Goal: Information Seeking & Learning: Learn about a topic

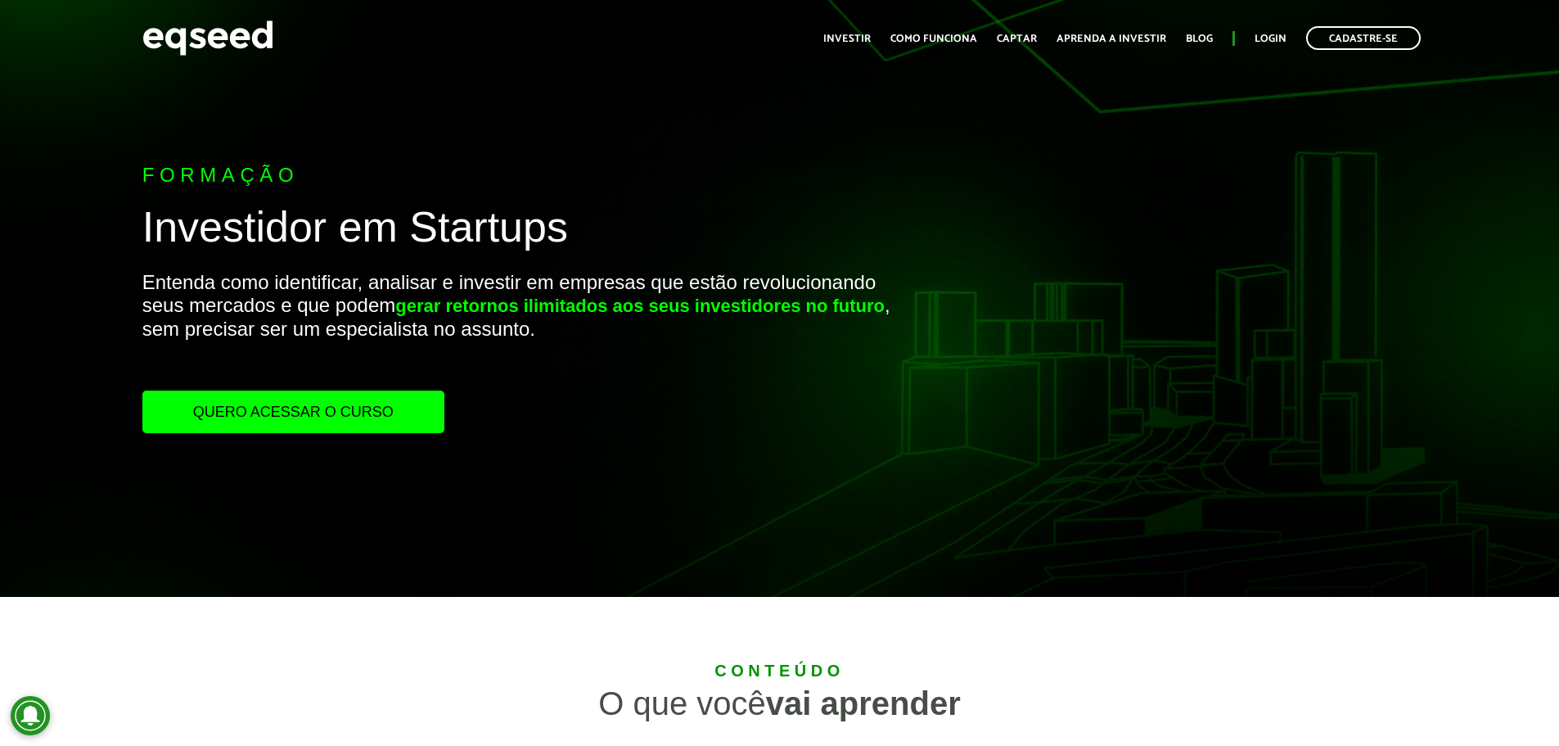
click at [381, 409] on link "Quero acessar o curso" at bounding box center [293, 411] width 302 height 43
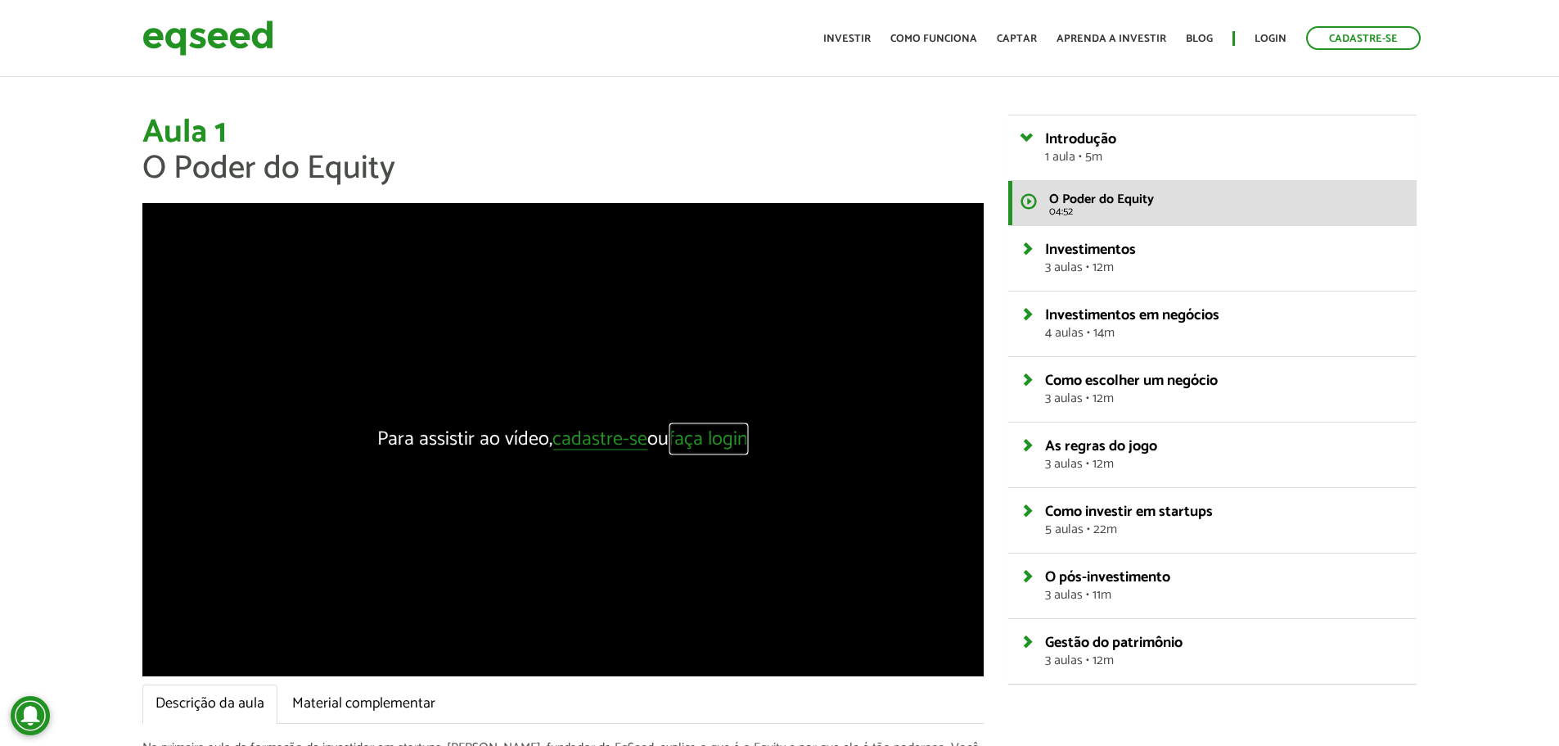
click at [706, 436] on link "faça login" at bounding box center [708, 440] width 79 height 20
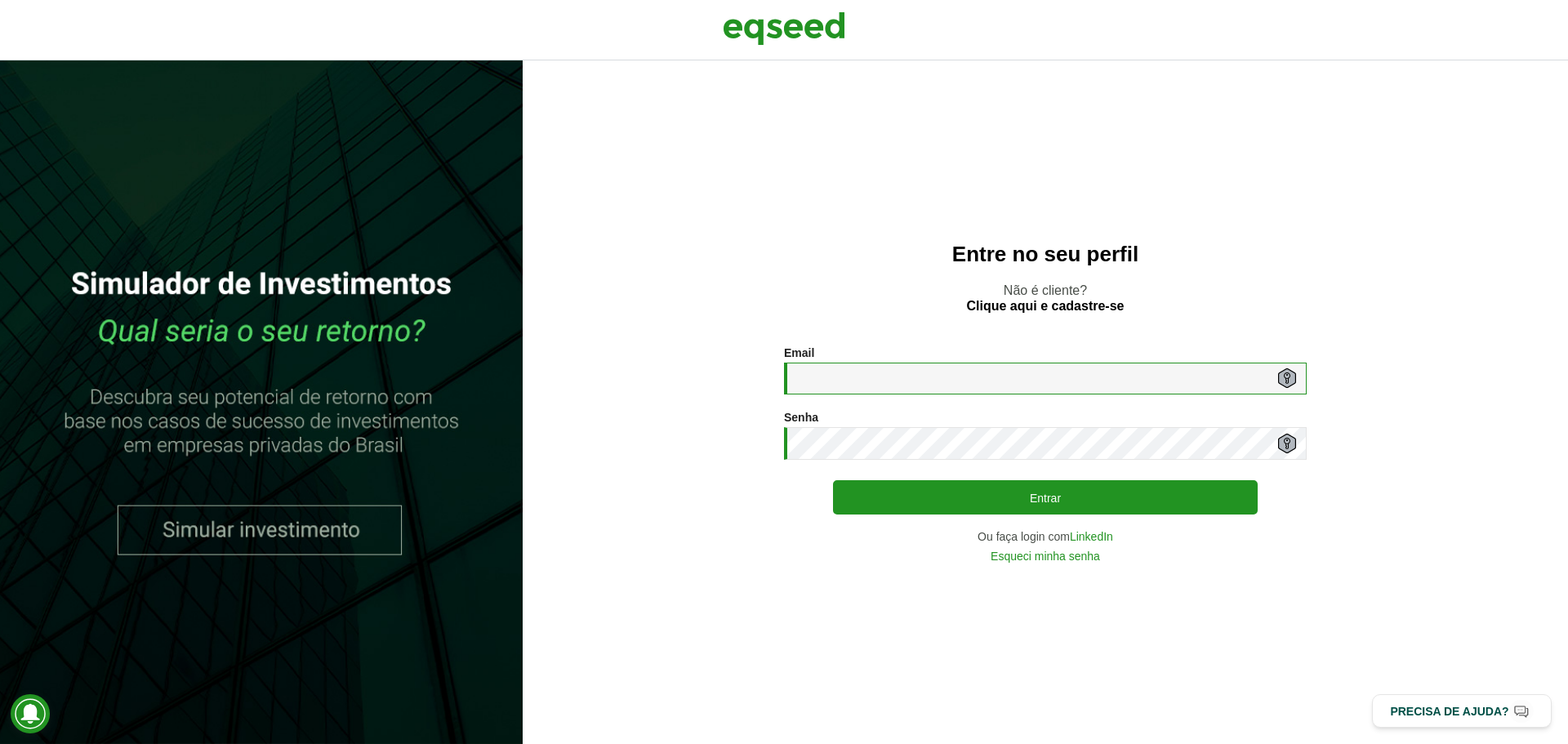
click at [823, 367] on input "Email *" at bounding box center [1045, 378] width 523 height 32
type input "**********"
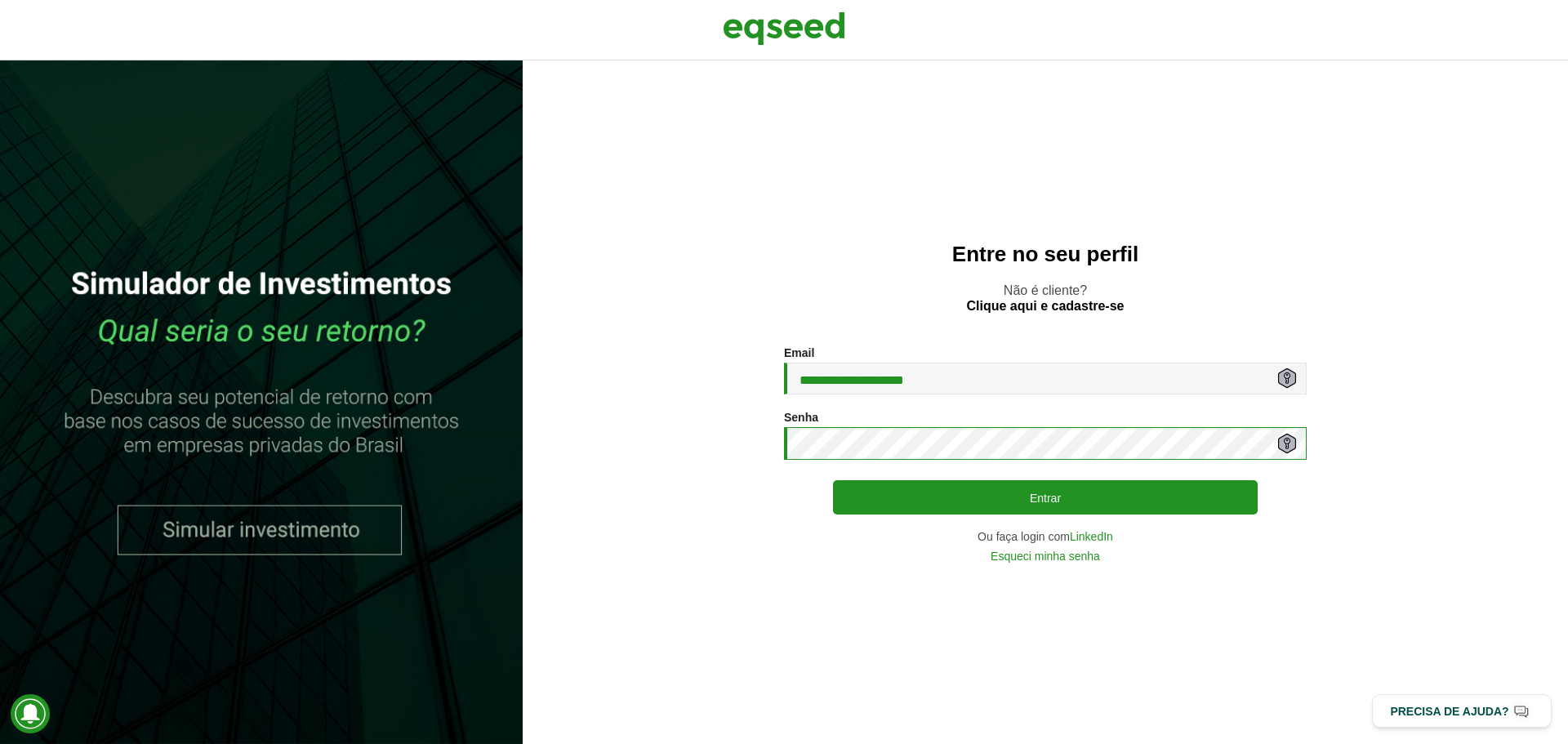
click at [833, 480] on button "Entrar" at bounding box center [1045, 497] width 425 height 34
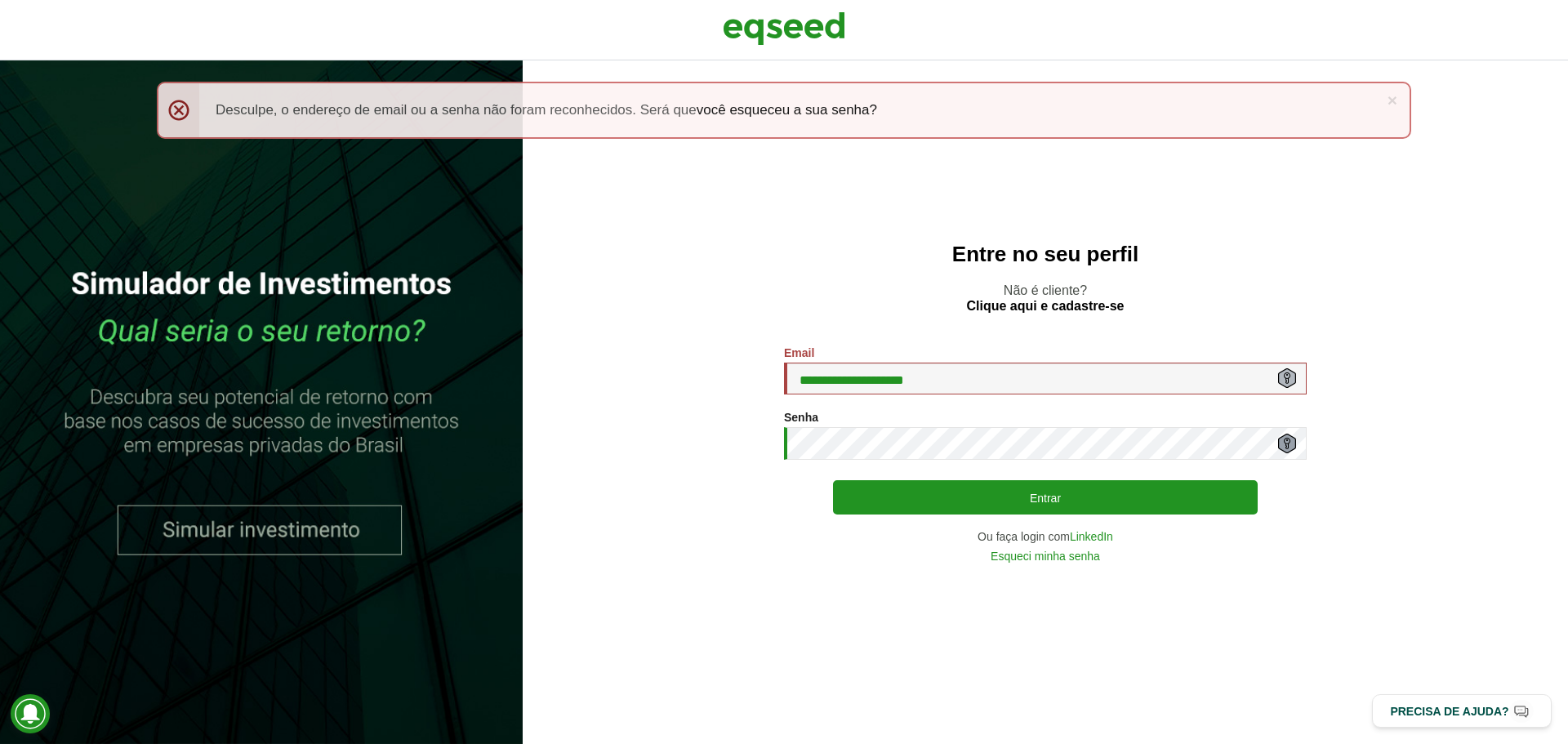
click at [1289, 440] on icon at bounding box center [1287, 443] width 7 height 11
click at [1284, 446] on icon at bounding box center [1287, 444] width 18 height 20
click at [1380, 522] on section "**********" at bounding box center [1045, 454] width 980 height 215
click at [1071, 556] on link "Esqueci minha senha" at bounding box center [1045, 556] width 110 height 11
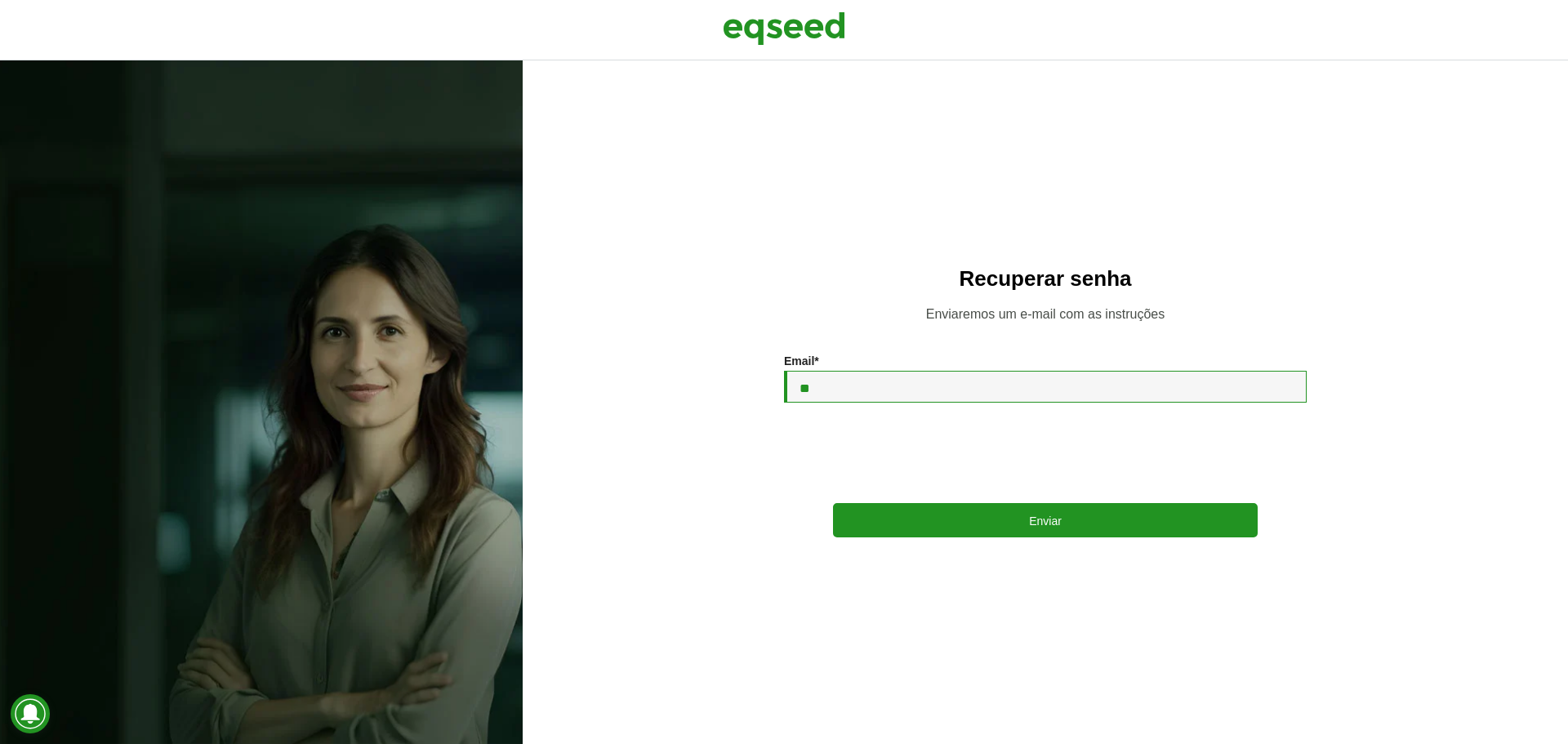
type input "**********"
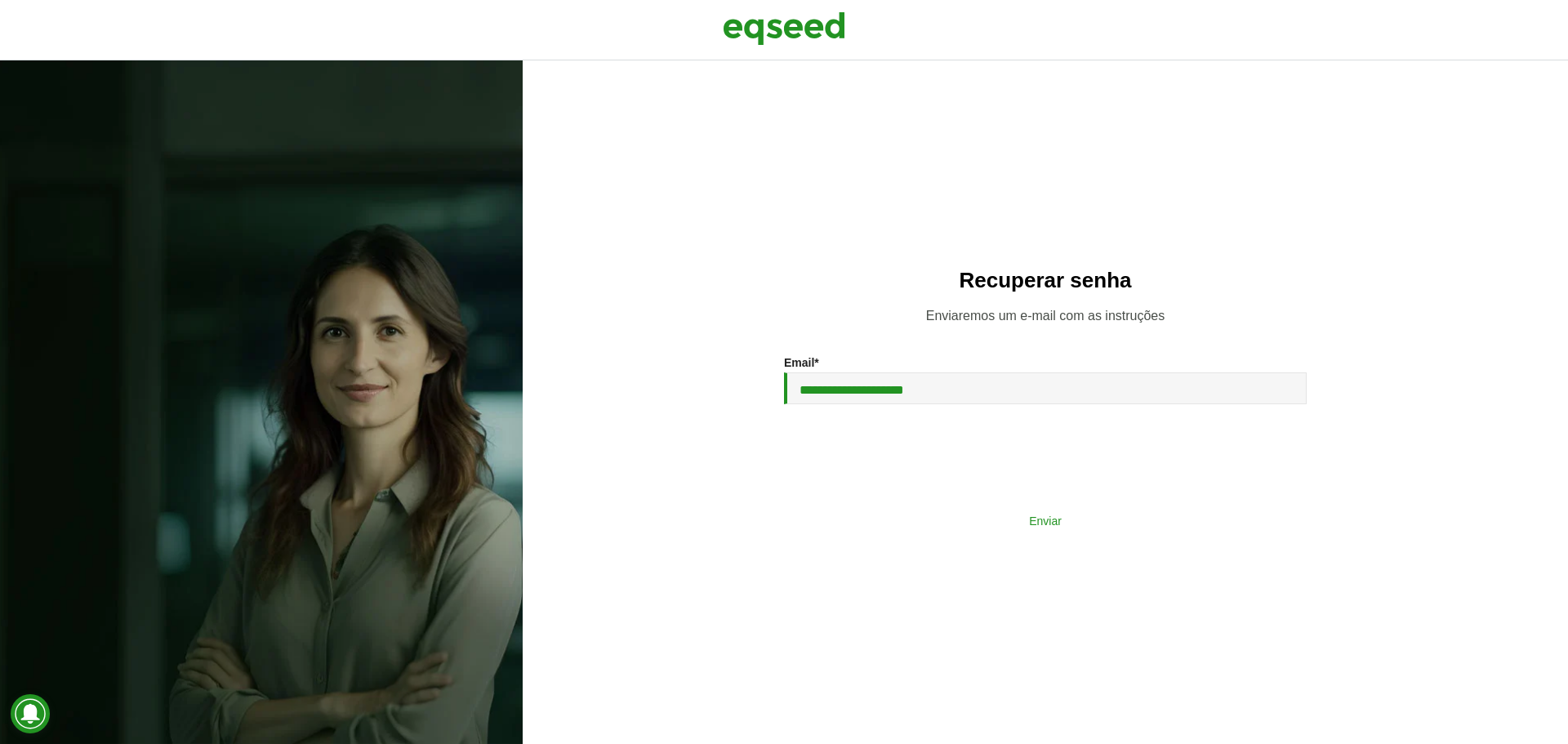
click at [1059, 530] on button "Enviar" at bounding box center [1045, 520] width 425 height 31
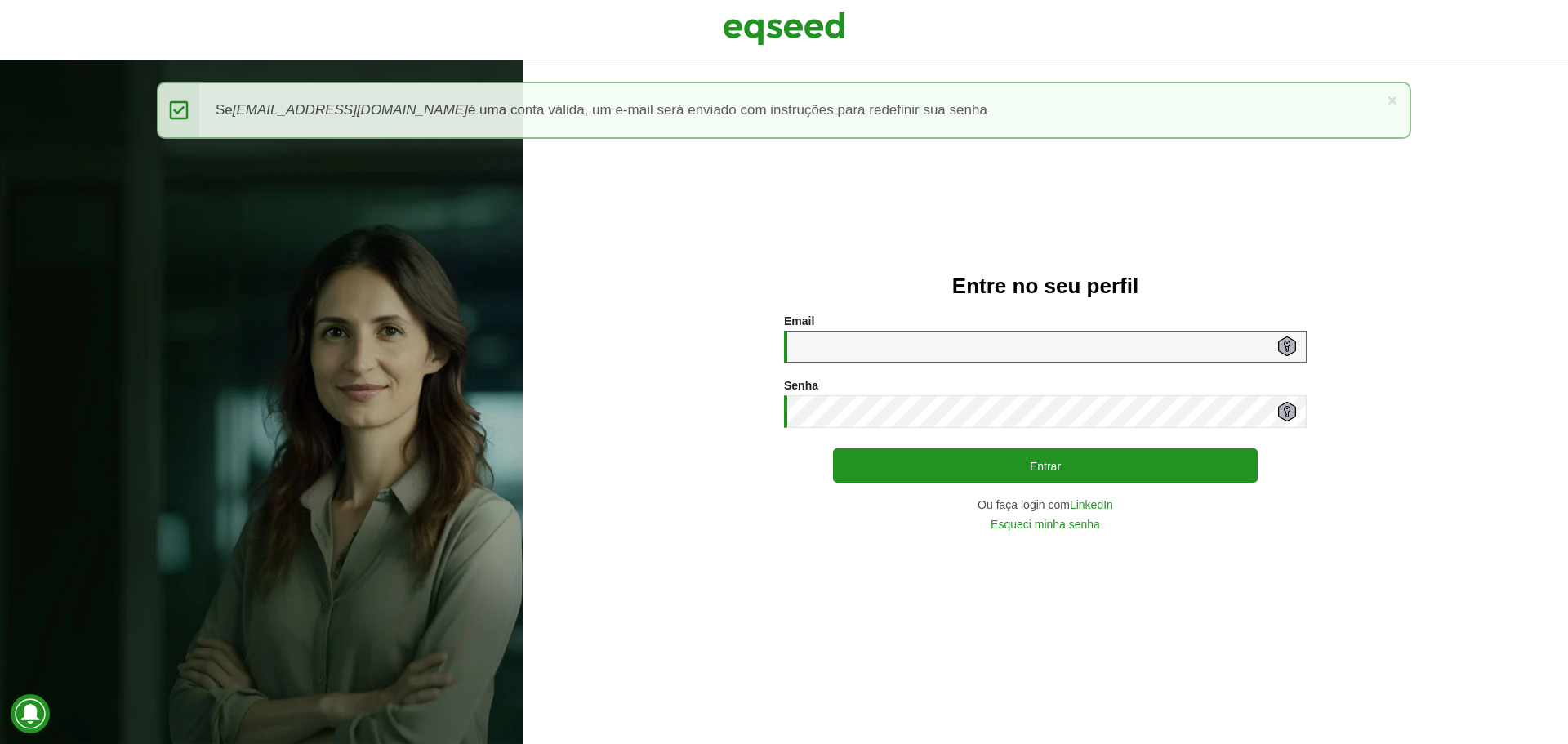
type input "**********"
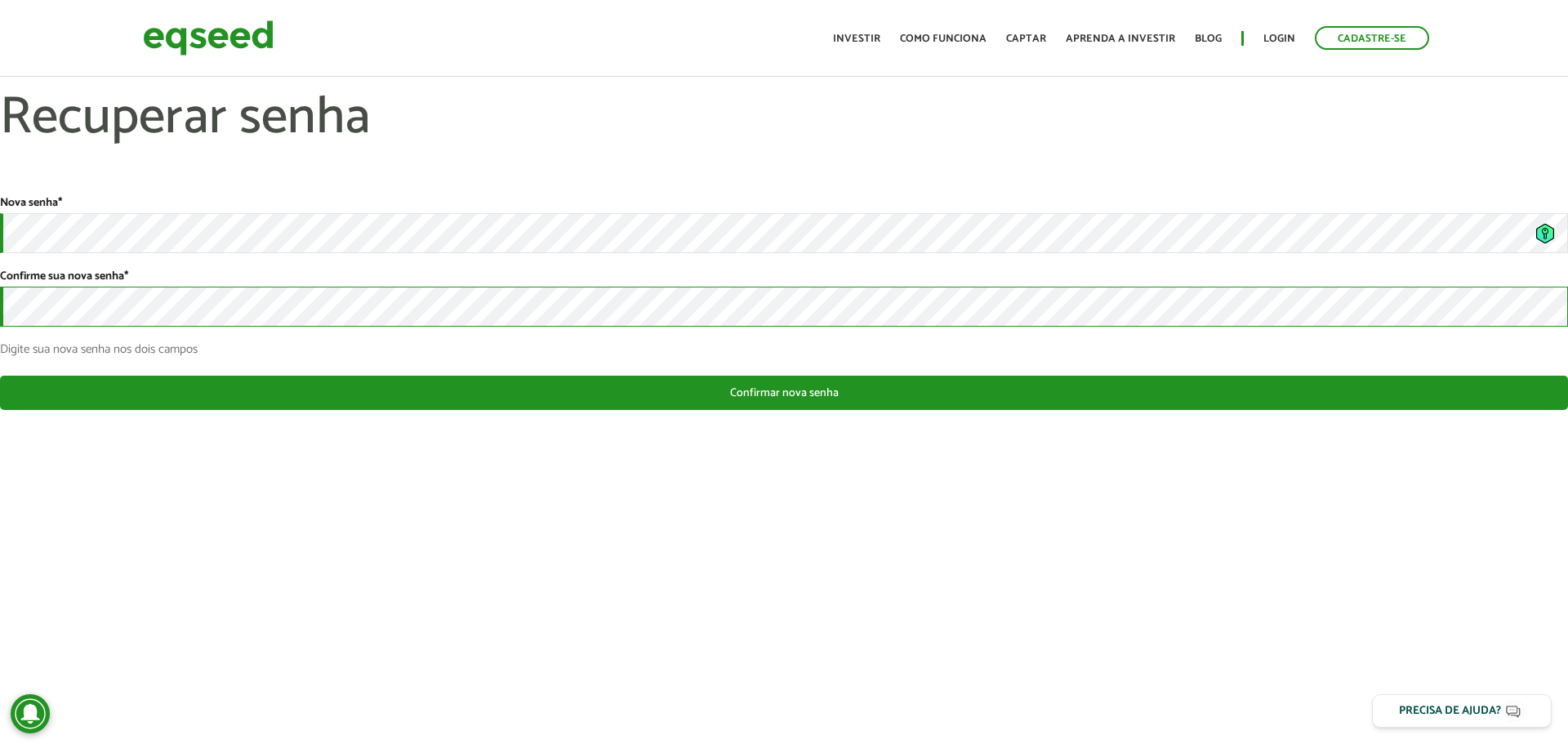
click at [0, 376] on button "Confirmar nova senha" at bounding box center [784, 393] width 1568 height 34
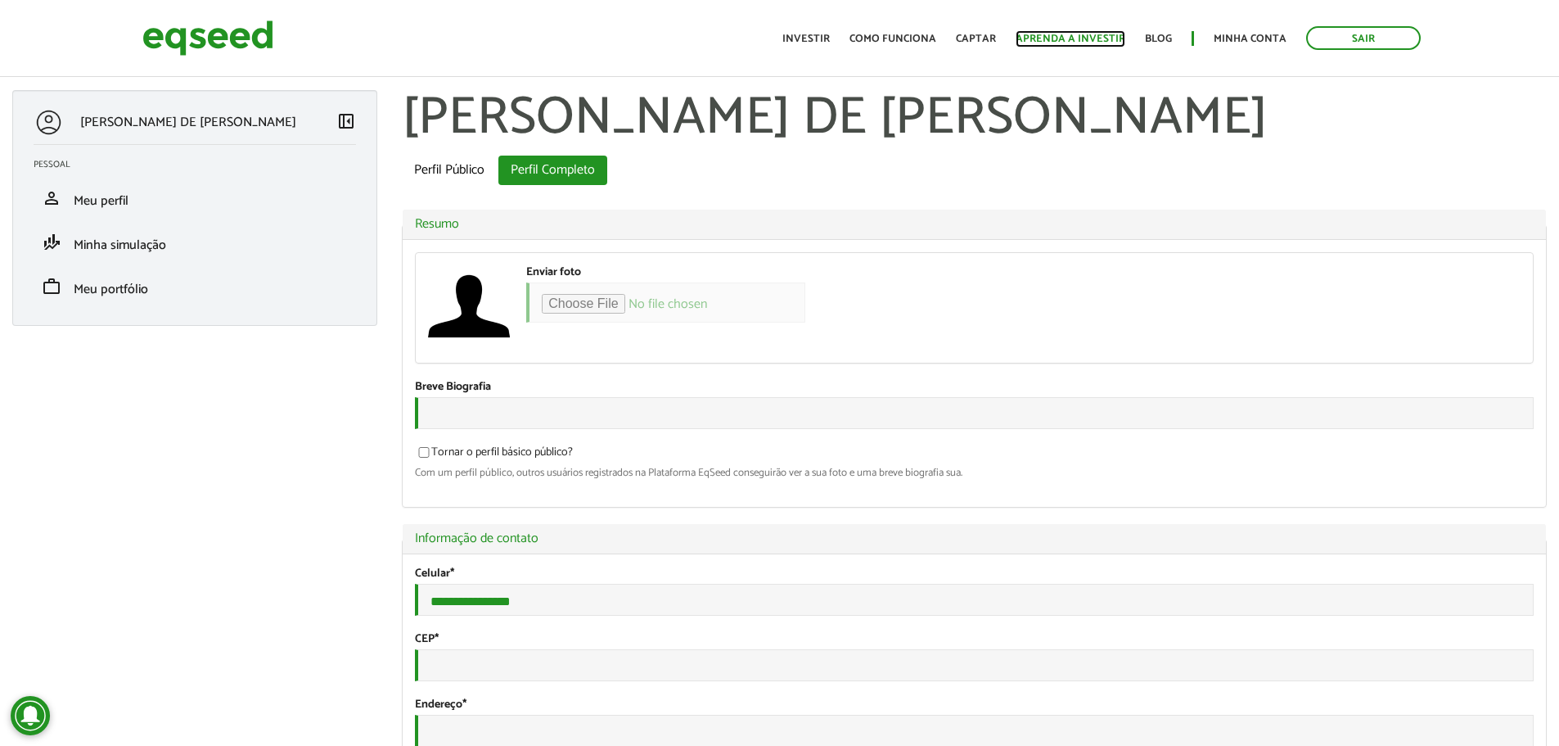
click at [1094, 43] on link "Aprenda a investir" at bounding box center [1071, 39] width 110 height 11
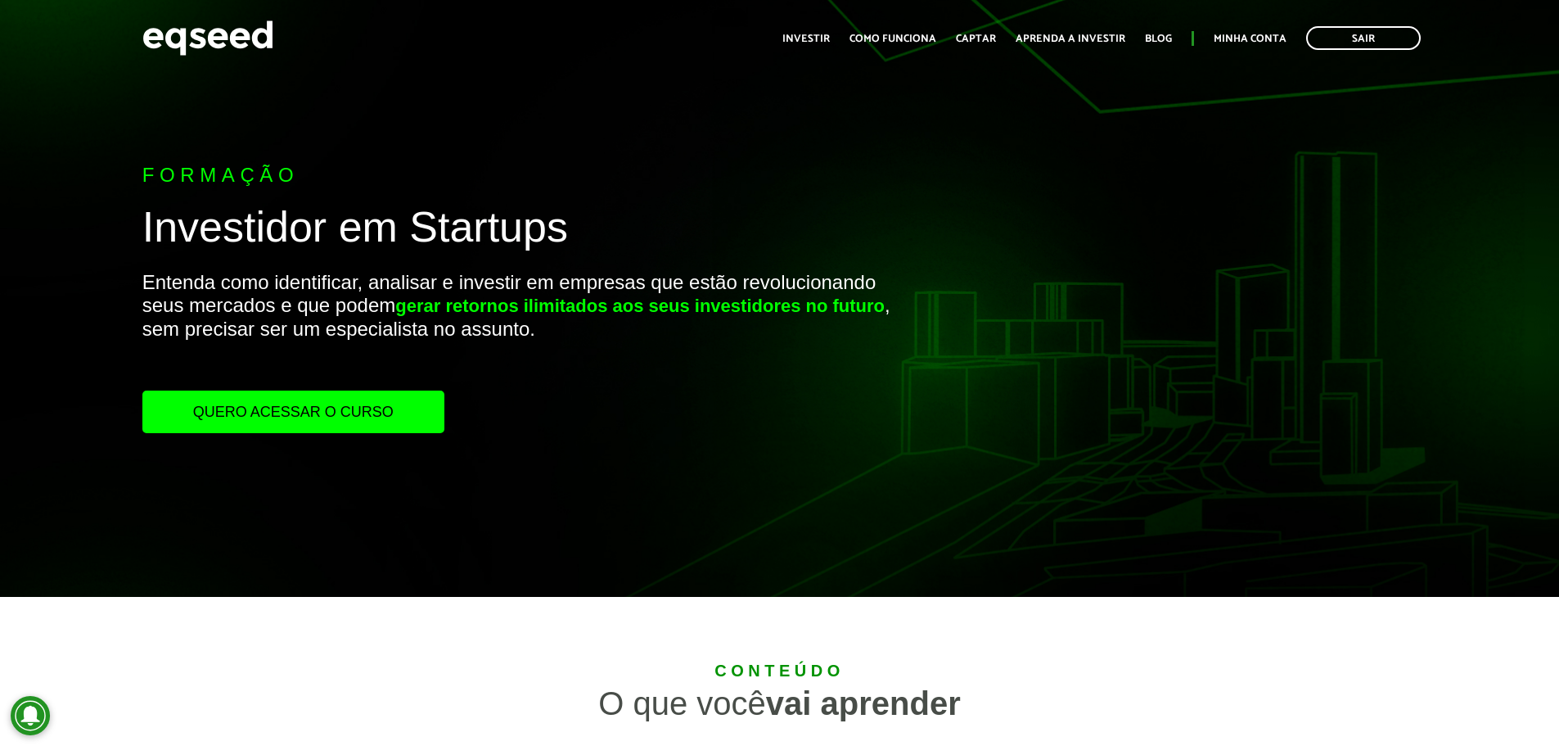
click at [267, 407] on link "Quero acessar o curso" at bounding box center [293, 411] width 302 height 43
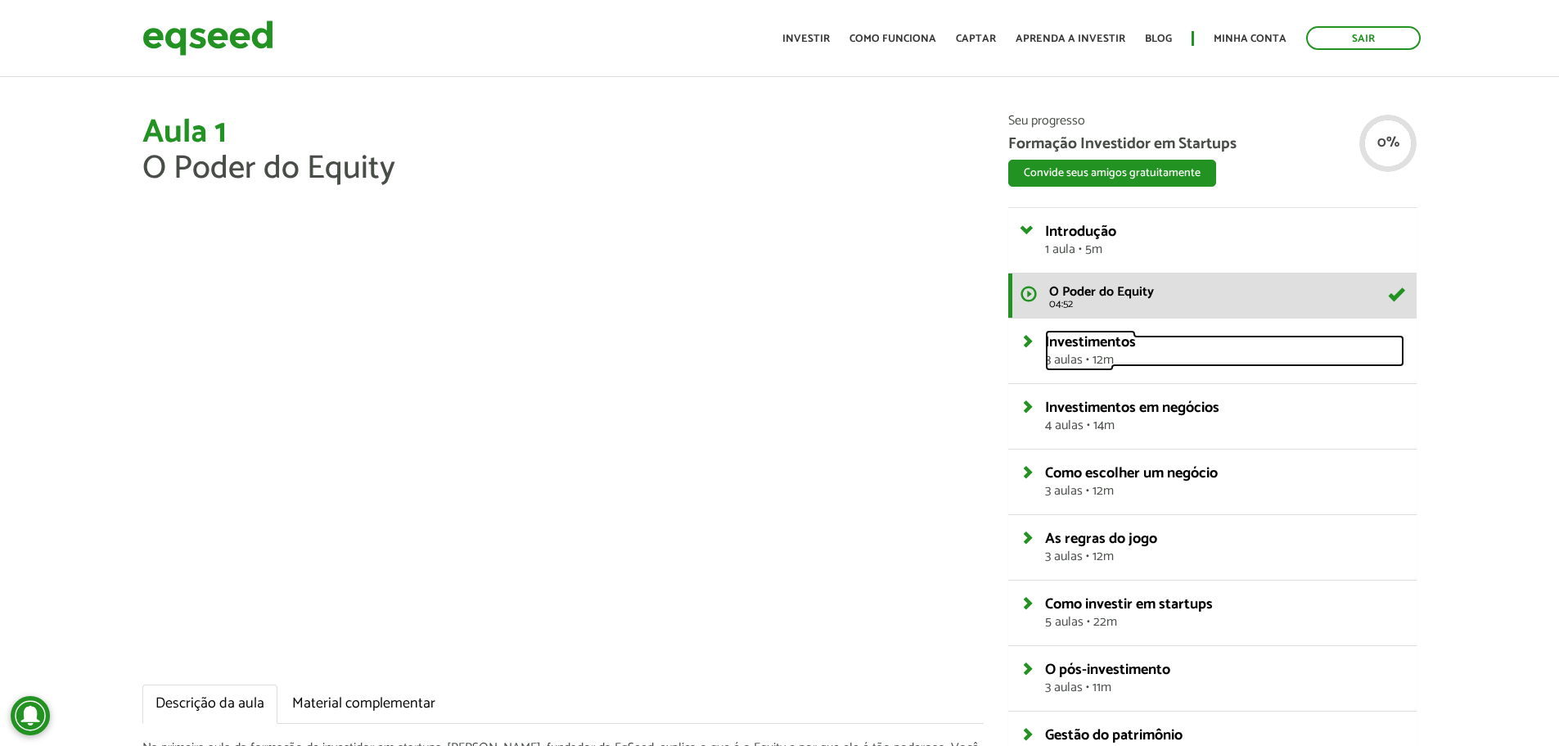
click at [1136, 359] on span "3 aulas • 12m" at bounding box center [1224, 360] width 359 height 13
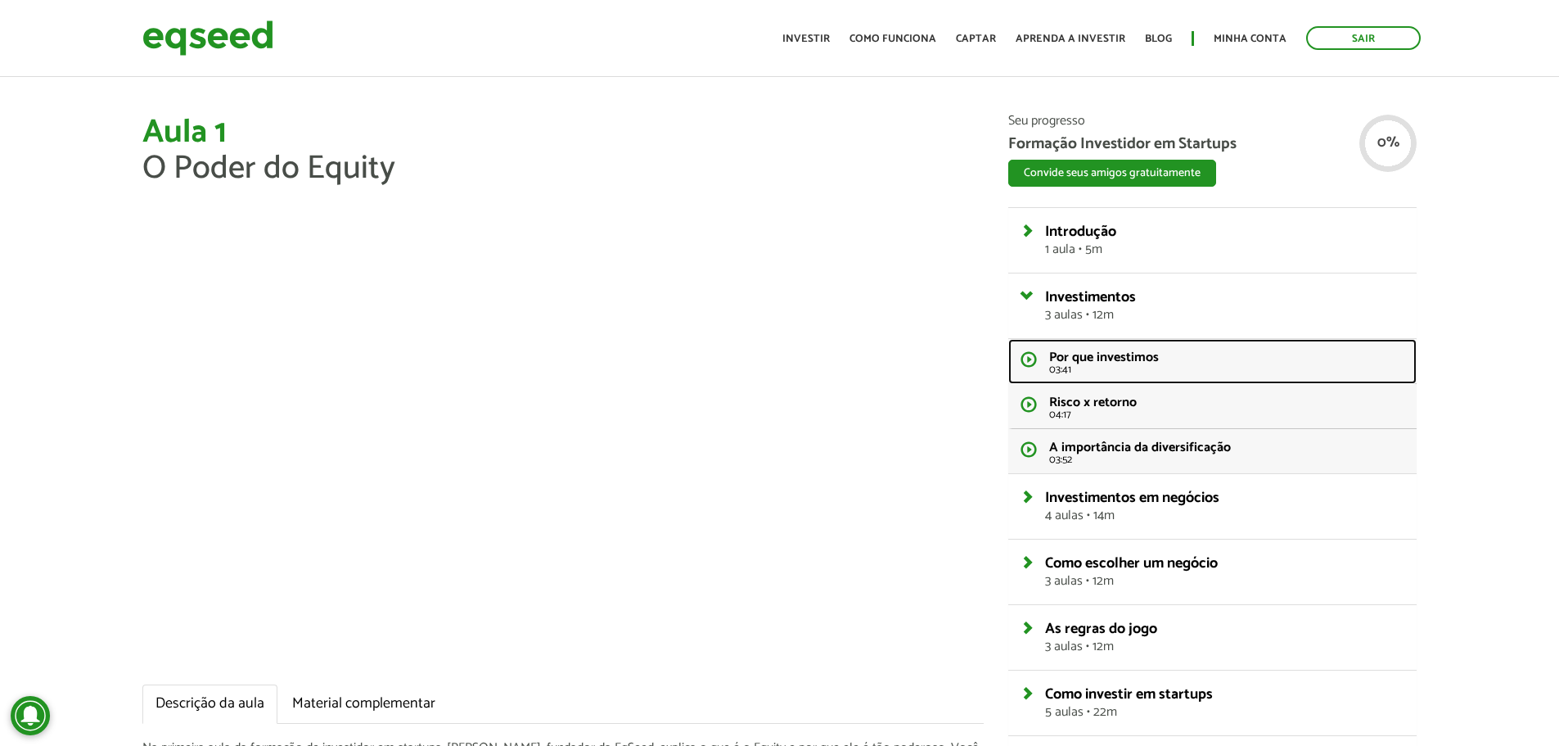
click at [1136, 359] on span "Por que investimos" at bounding box center [1104, 357] width 110 height 22
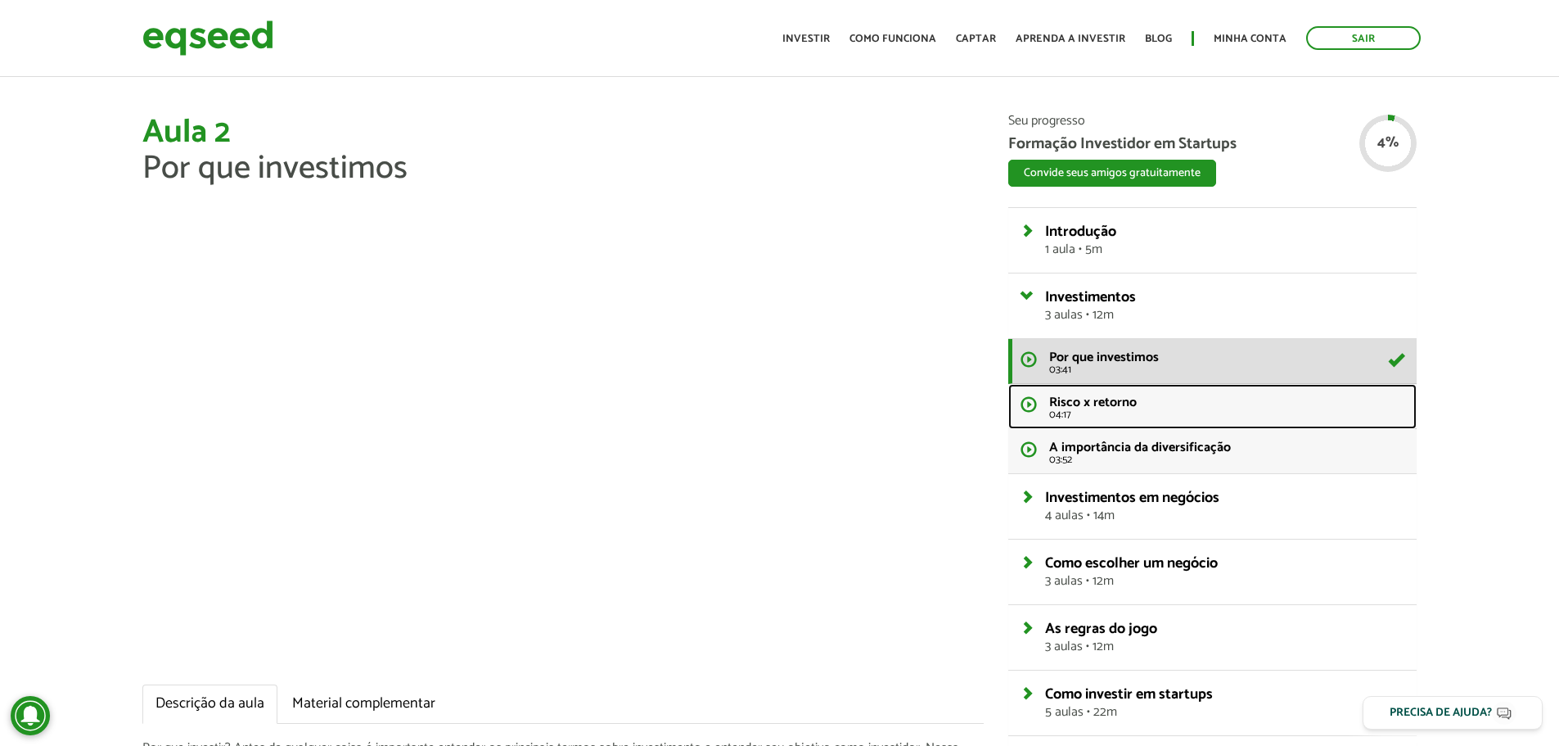
click at [1076, 405] on span "Risco x retorno" at bounding box center [1093, 402] width 88 height 22
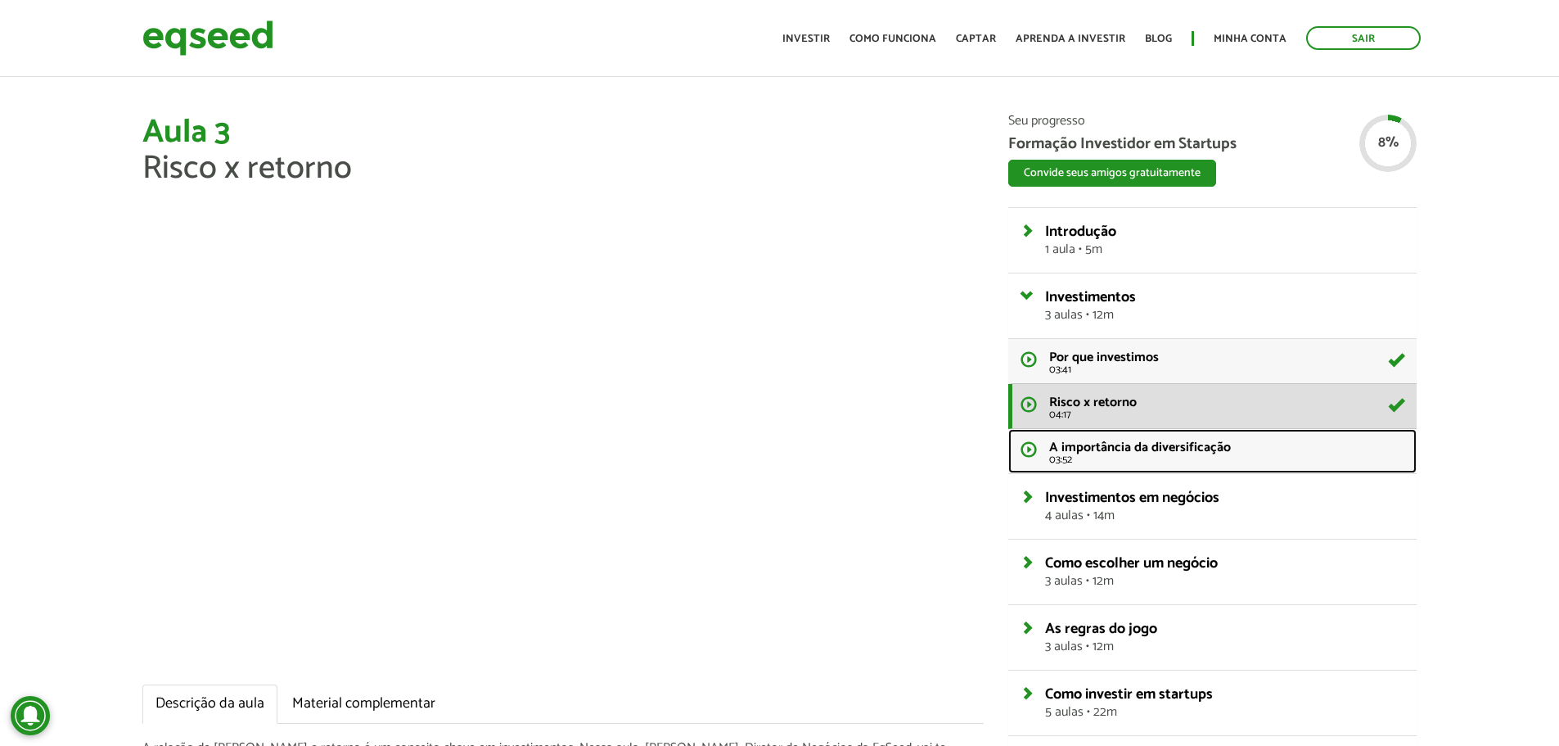
click at [1039, 447] on link "A importância da diversificação 03:52" at bounding box center [1212, 451] width 408 height 44
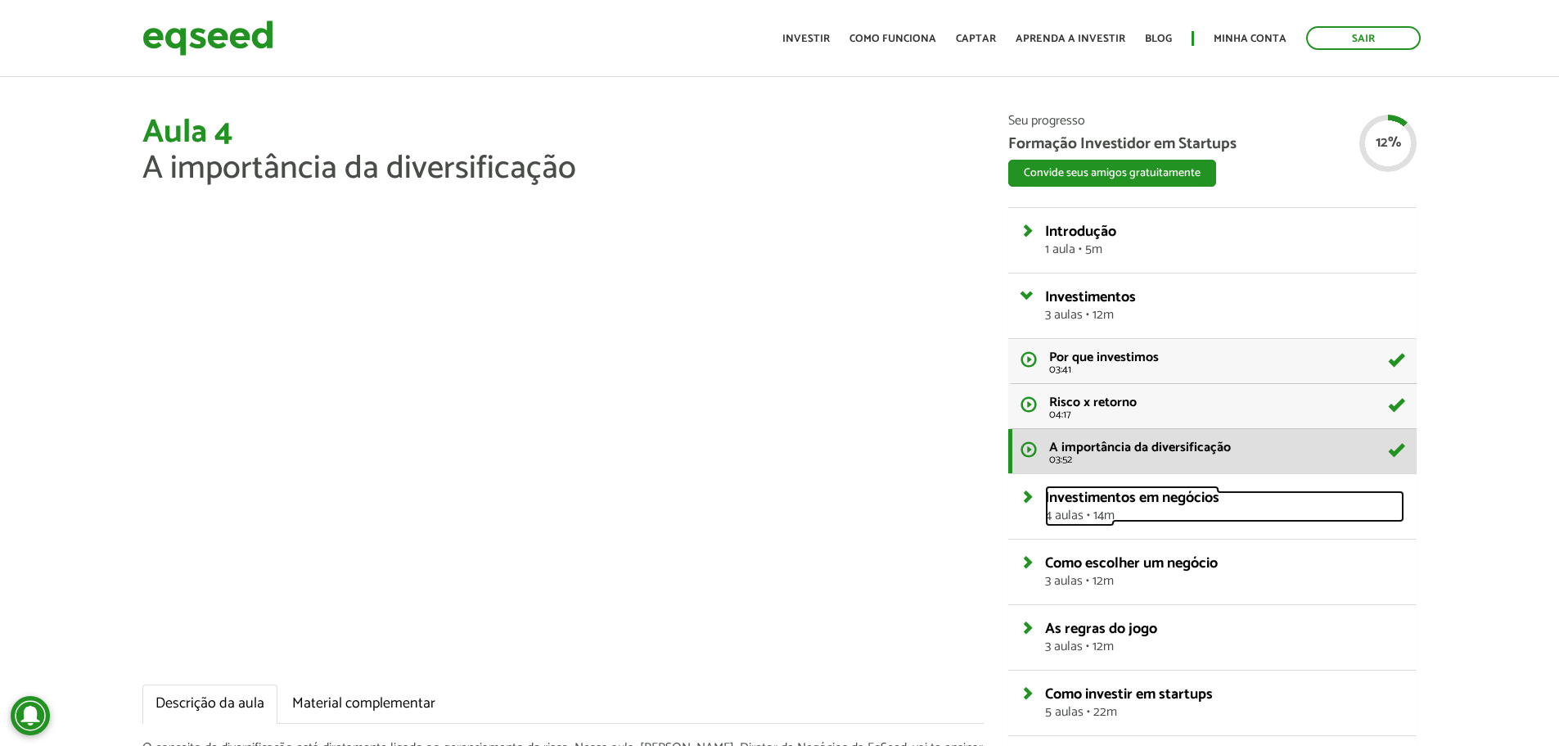
click at [1150, 521] on span "4 aulas • 14m" at bounding box center [1224, 515] width 359 height 13
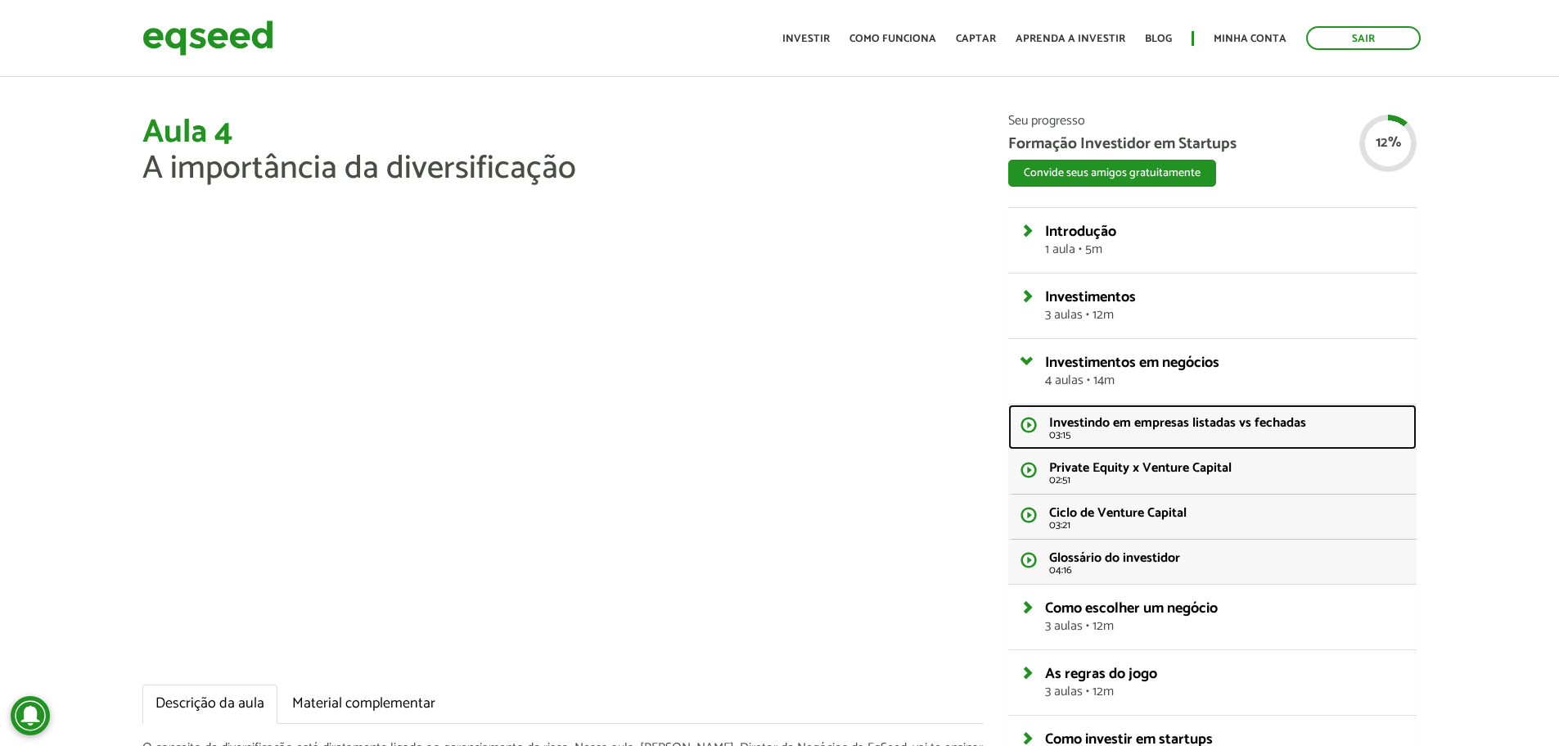
click at [1184, 431] on span "Investindo em empresas listadas vs fechadas" at bounding box center [1177, 423] width 257 height 22
